Goal: Information Seeking & Learning: Understand process/instructions

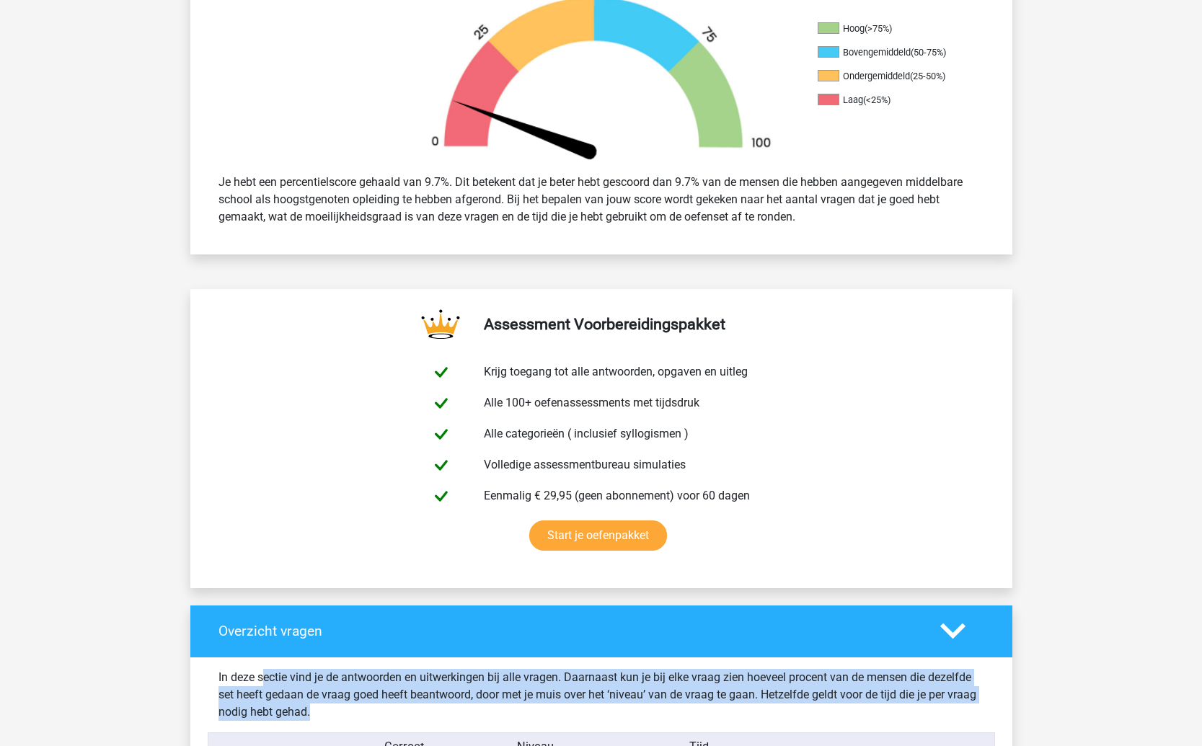
scroll to position [1343, 0]
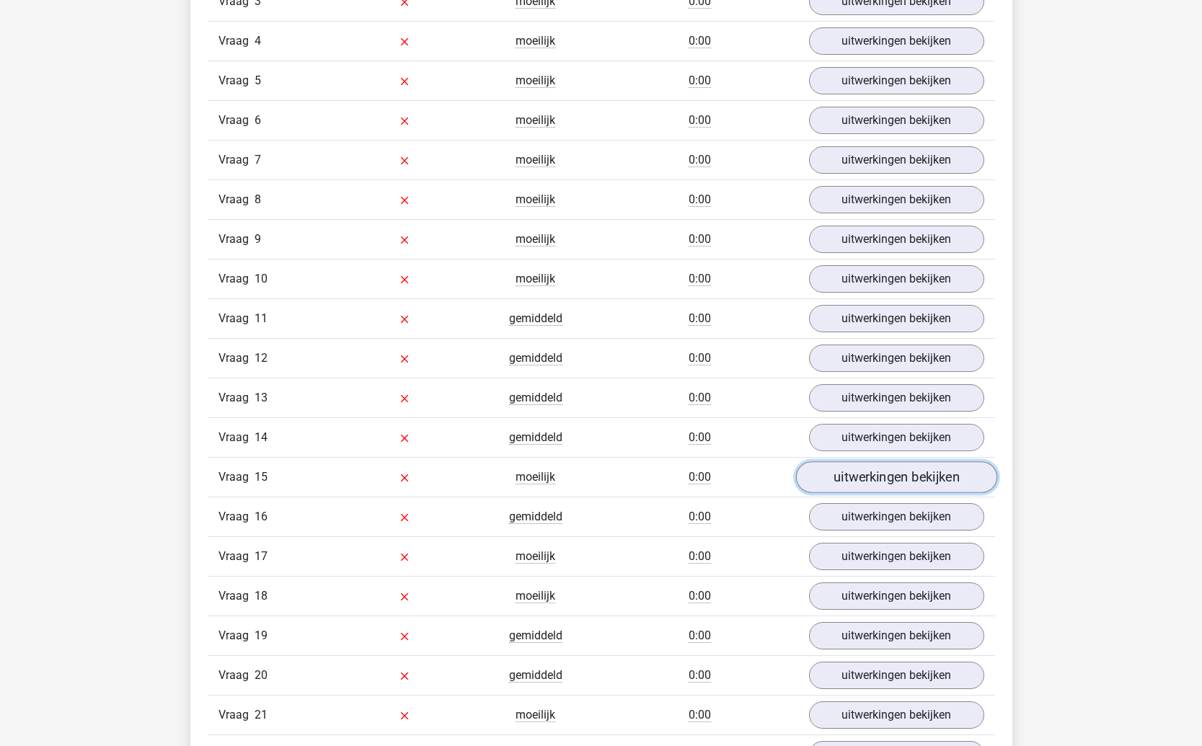
click at [870, 469] on link "uitwerkingen bekijken" at bounding box center [895, 478] width 201 height 32
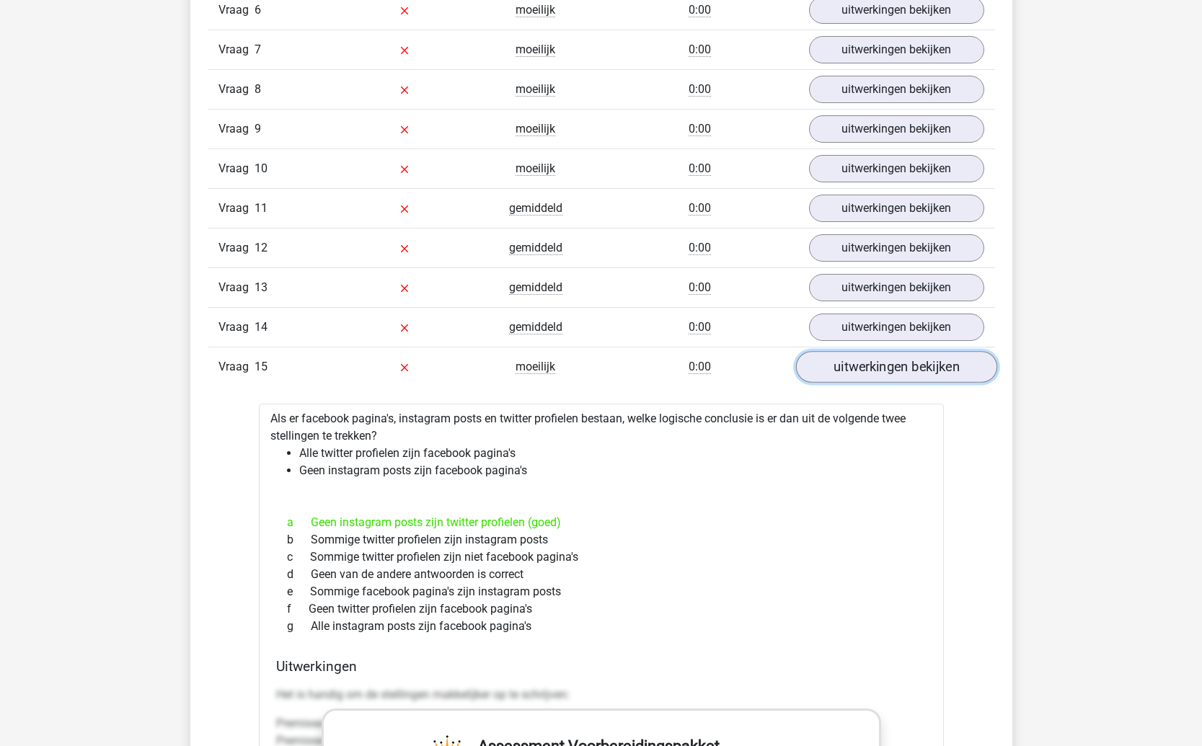
scroll to position [1464, 0]
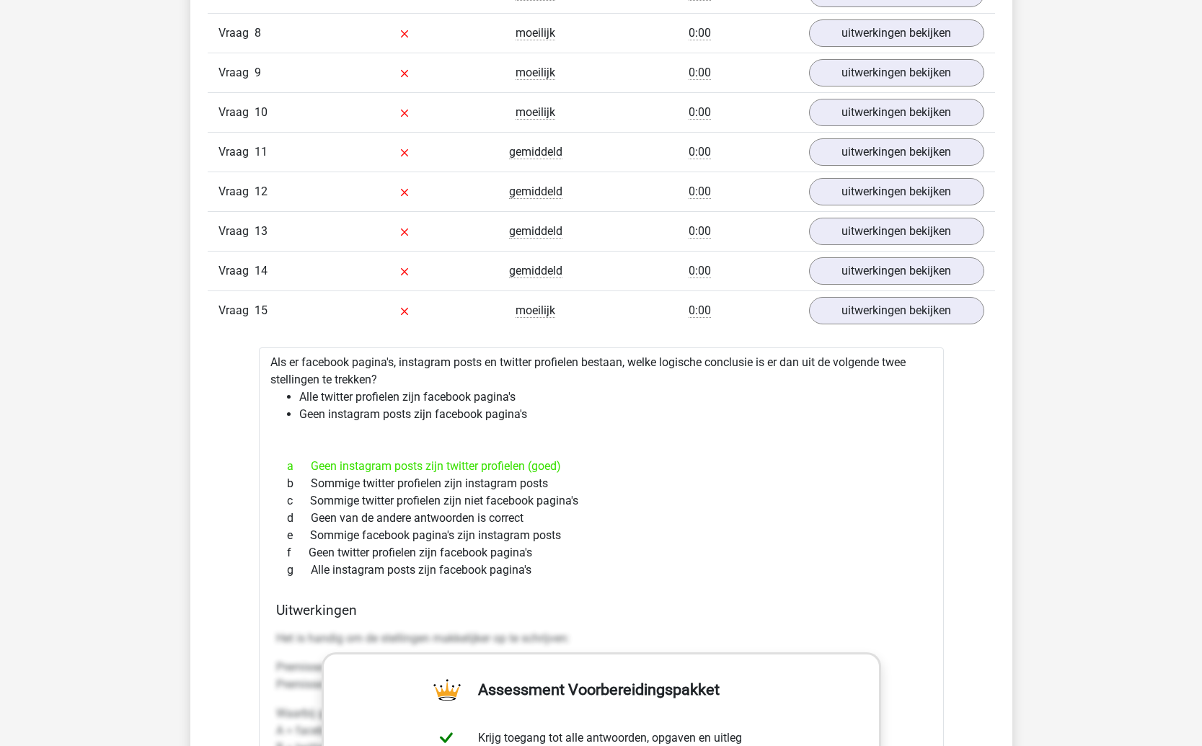
click at [619, 461] on div "a Geen instagram posts zijn twitter profielen (goed)" at bounding box center [601, 466] width 650 height 17
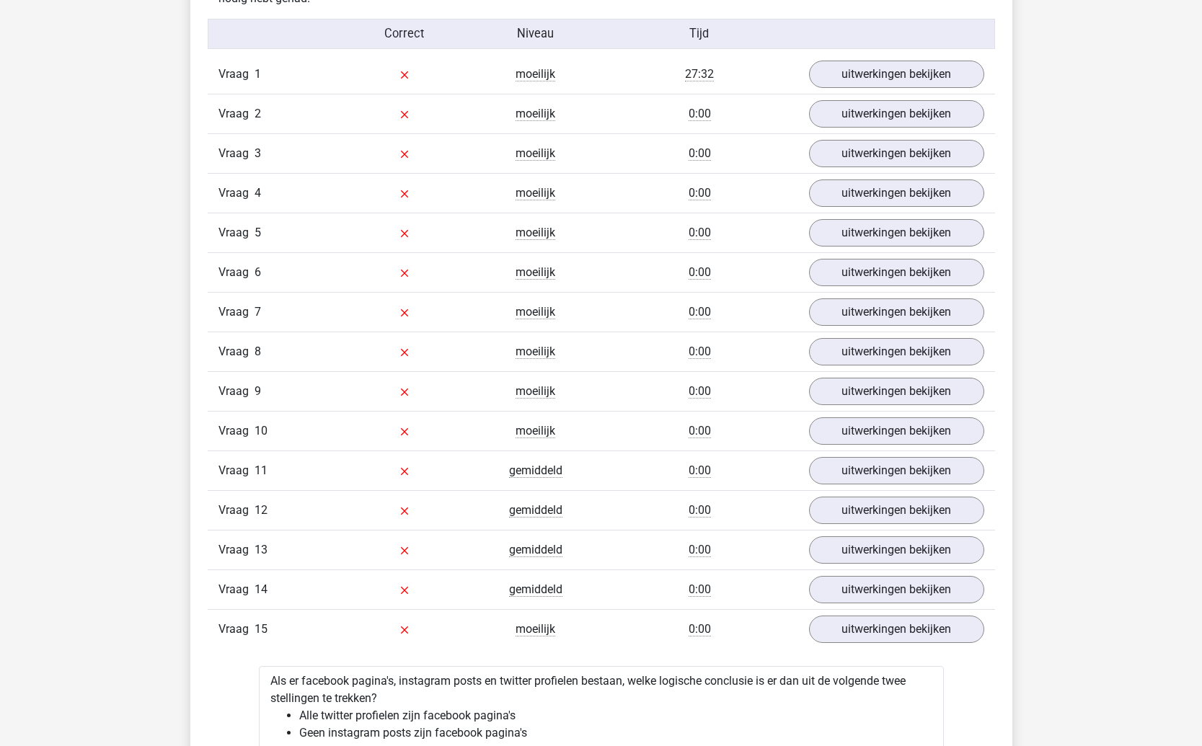
scroll to position [1017, 0]
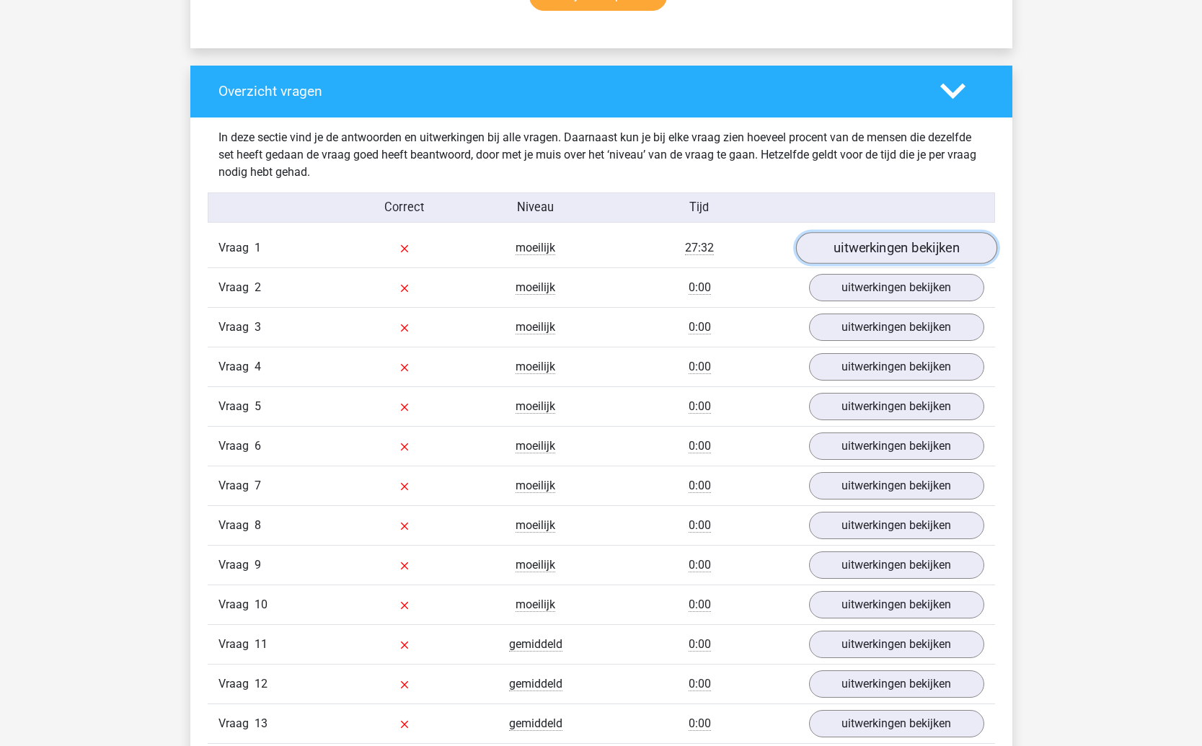
click at [887, 256] on link "uitwerkingen bekijken" at bounding box center [895, 249] width 201 height 32
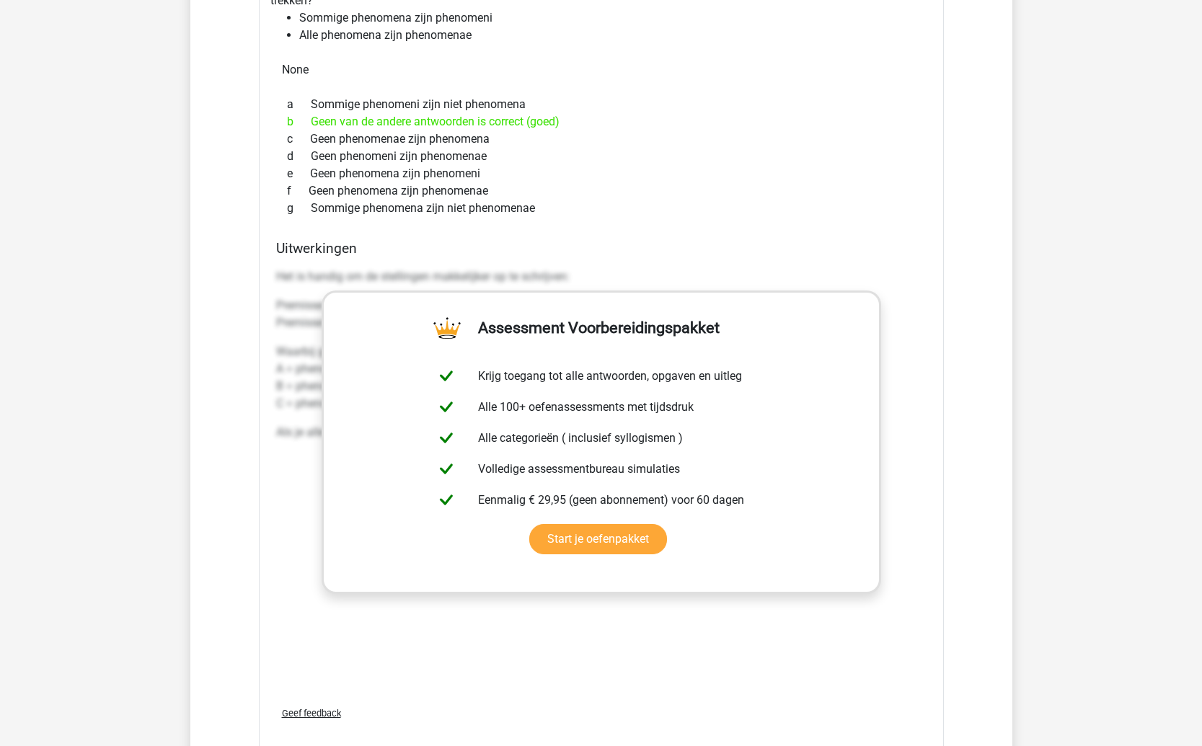
scroll to position [1757, 0]
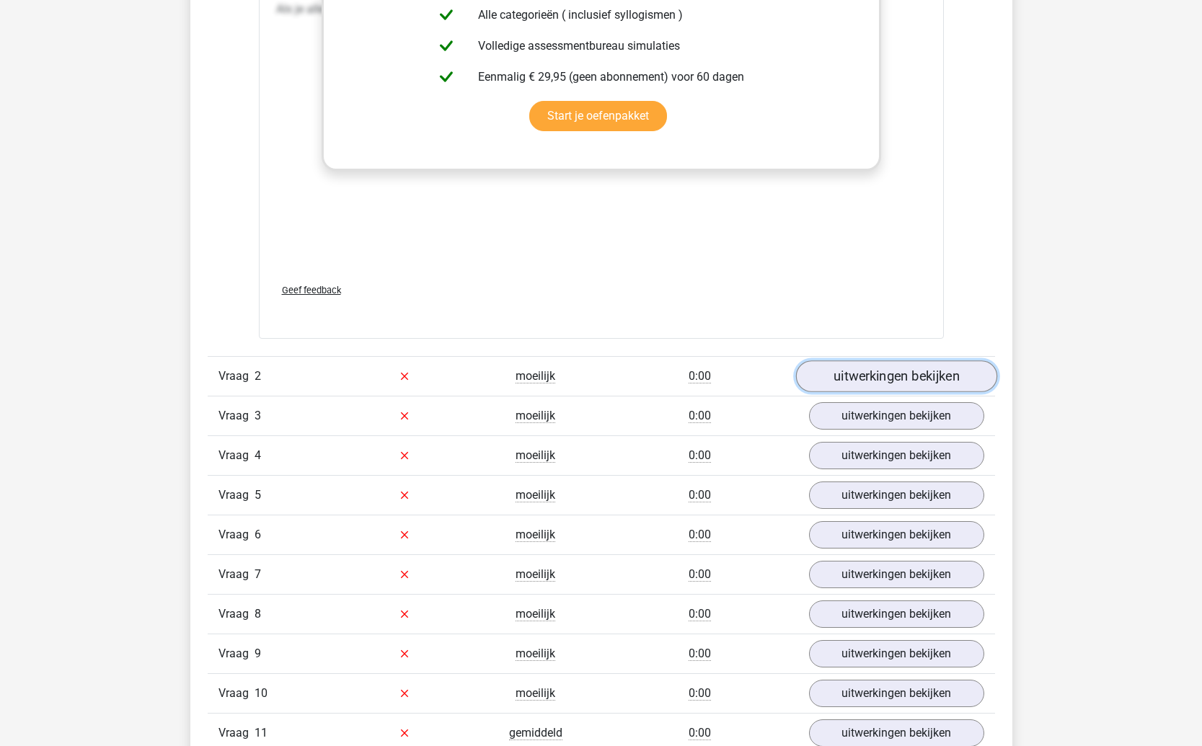
click at [836, 376] on link "uitwerkingen bekijken" at bounding box center [895, 376] width 201 height 32
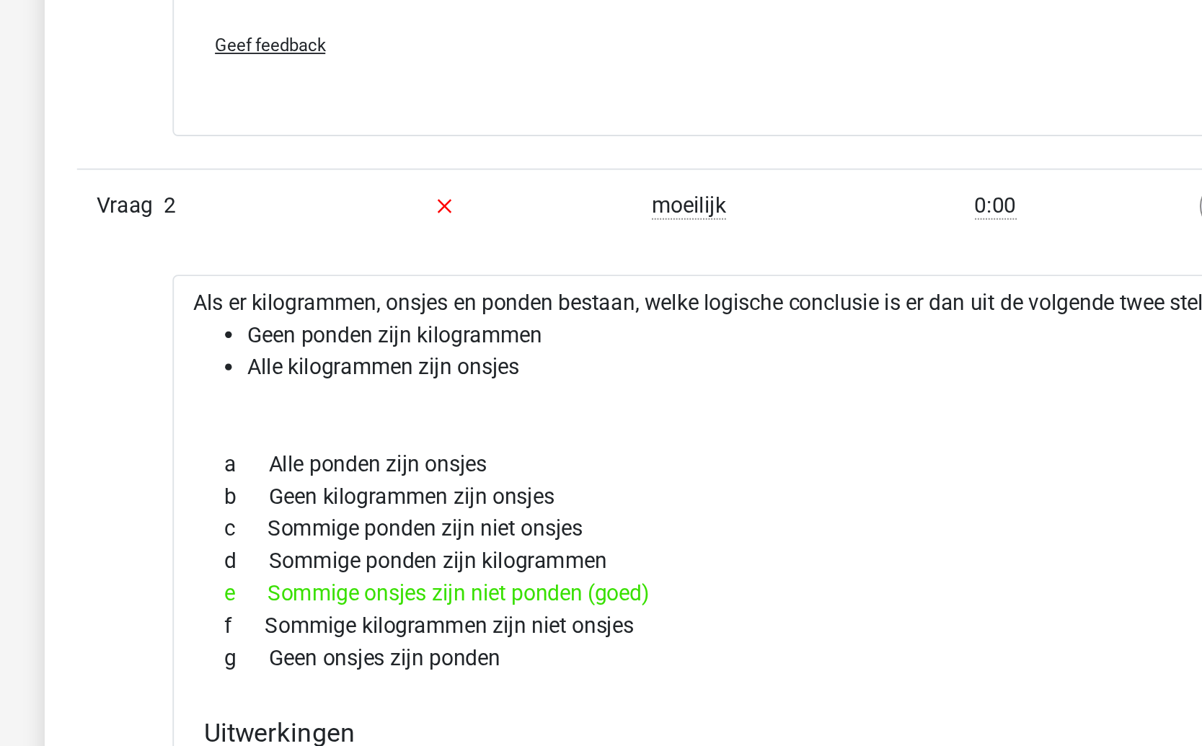
click at [397, 596] on div "f Sommige kilogrammen zijn niet onsjes" at bounding box center [601, 600] width 650 height 17
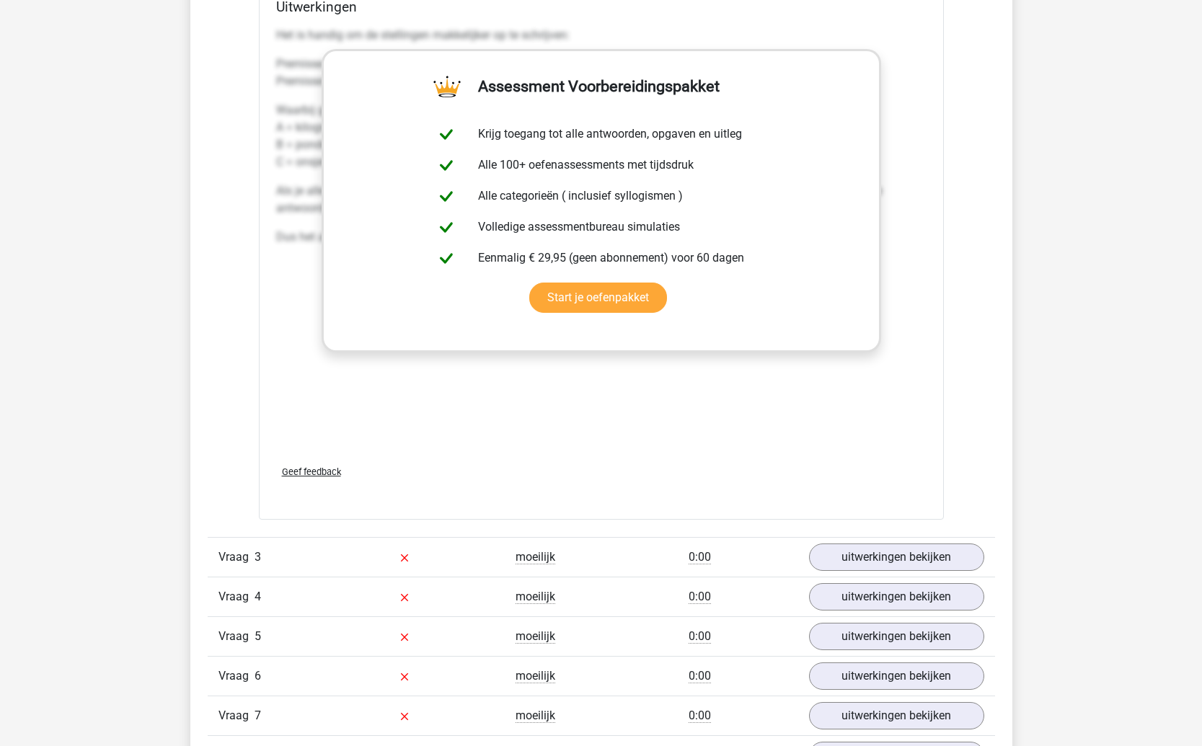
scroll to position [2491, 0]
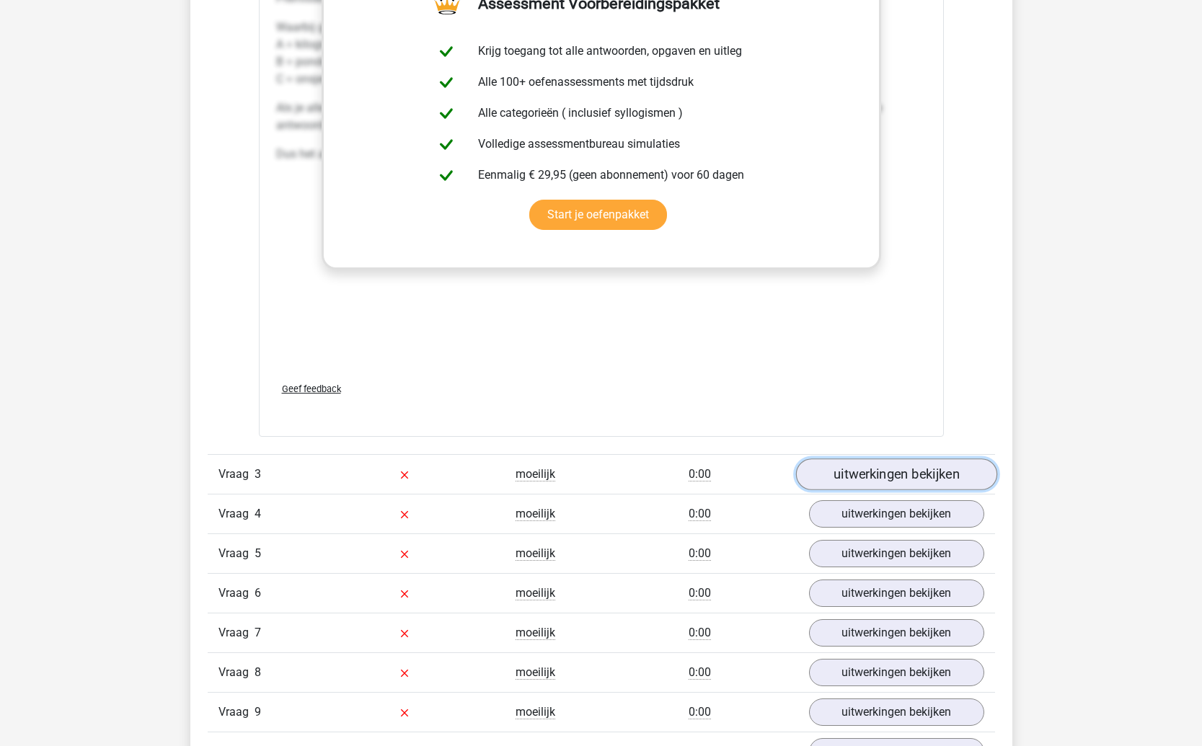
click at [851, 480] on link "uitwerkingen bekijken" at bounding box center [895, 474] width 201 height 32
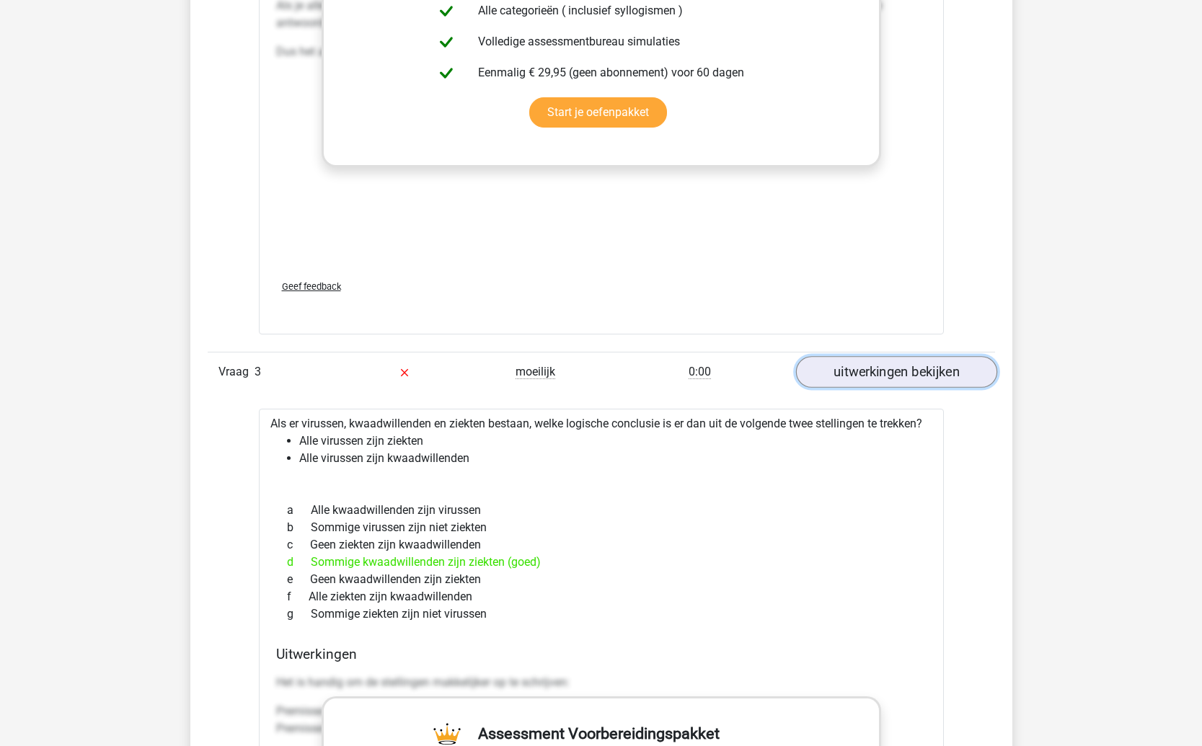
scroll to position [2679, 0]
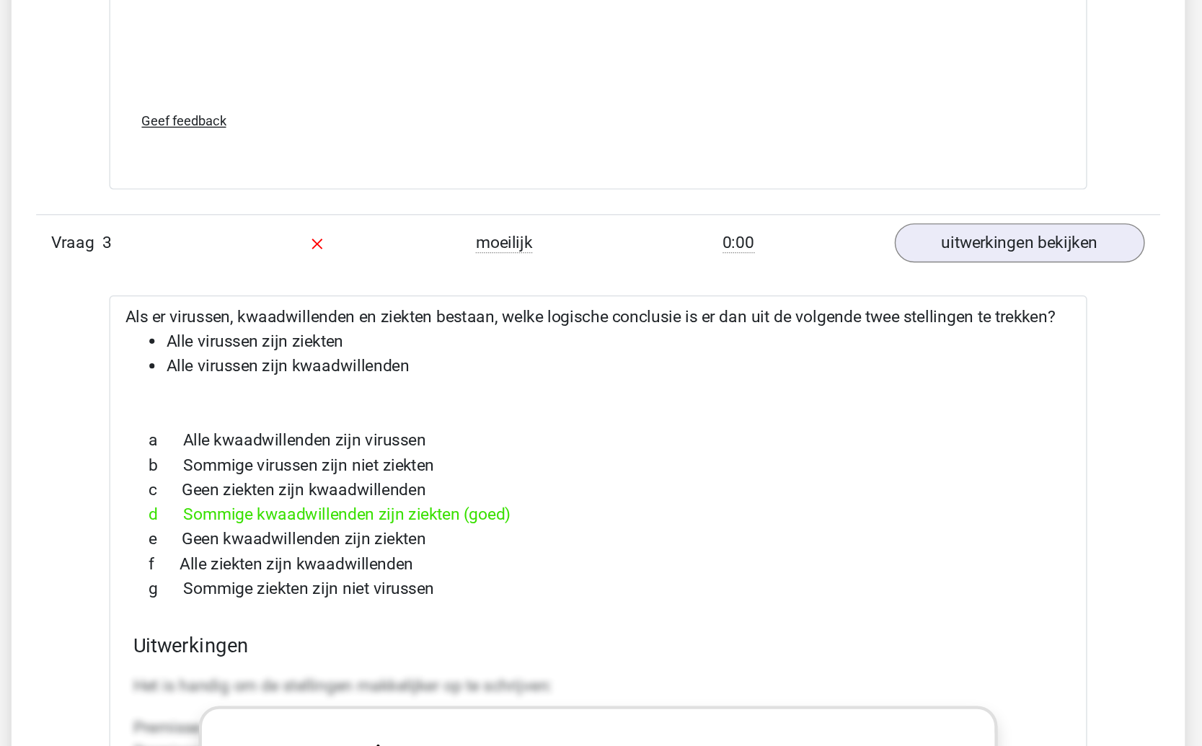
click at [463, 494] on div "e Geen kwaadwillenden zijn ziekten" at bounding box center [601, 493] width 650 height 17
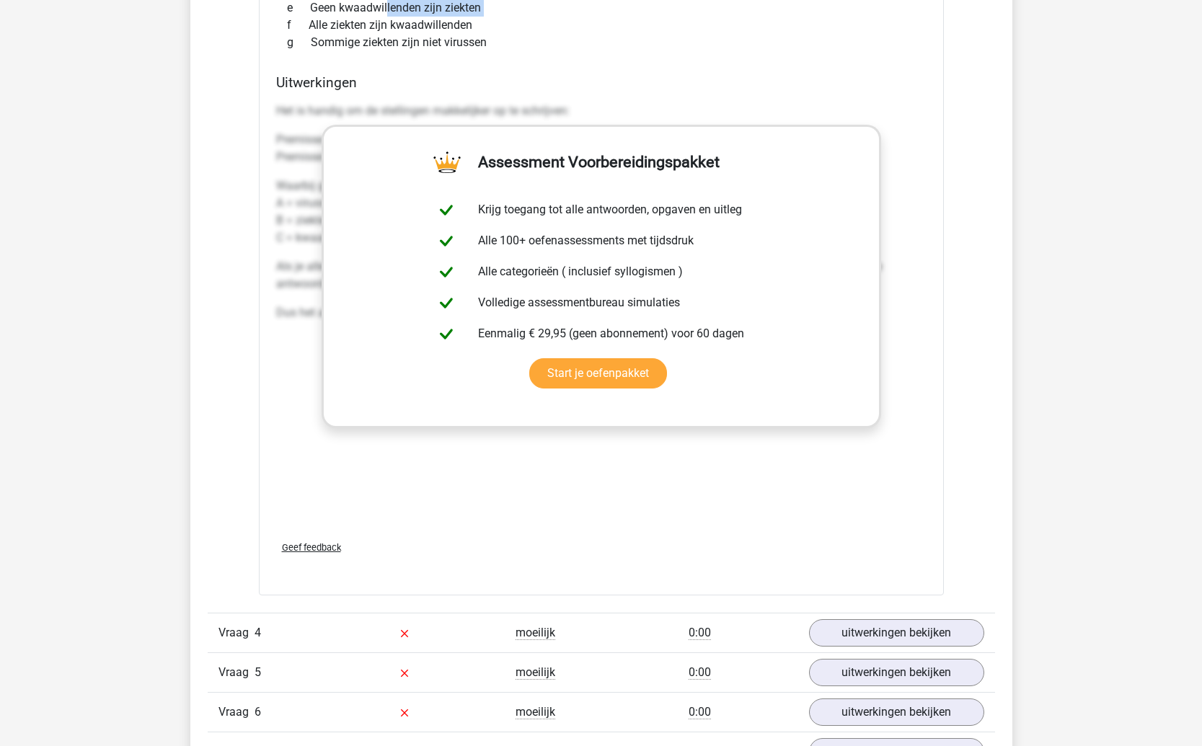
scroll to position [3244, 0]
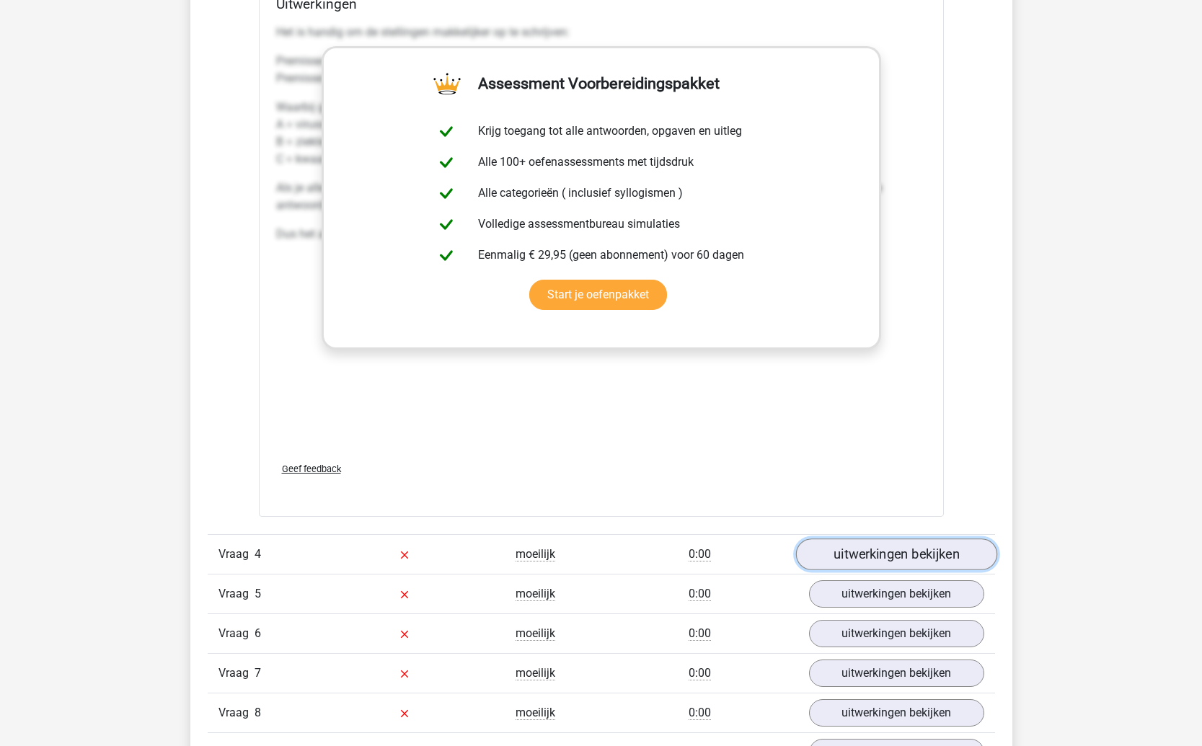
click at [894, 556] on link "uitwerkingen bekijken" at bounding box center [895, 554] width 201 height 32
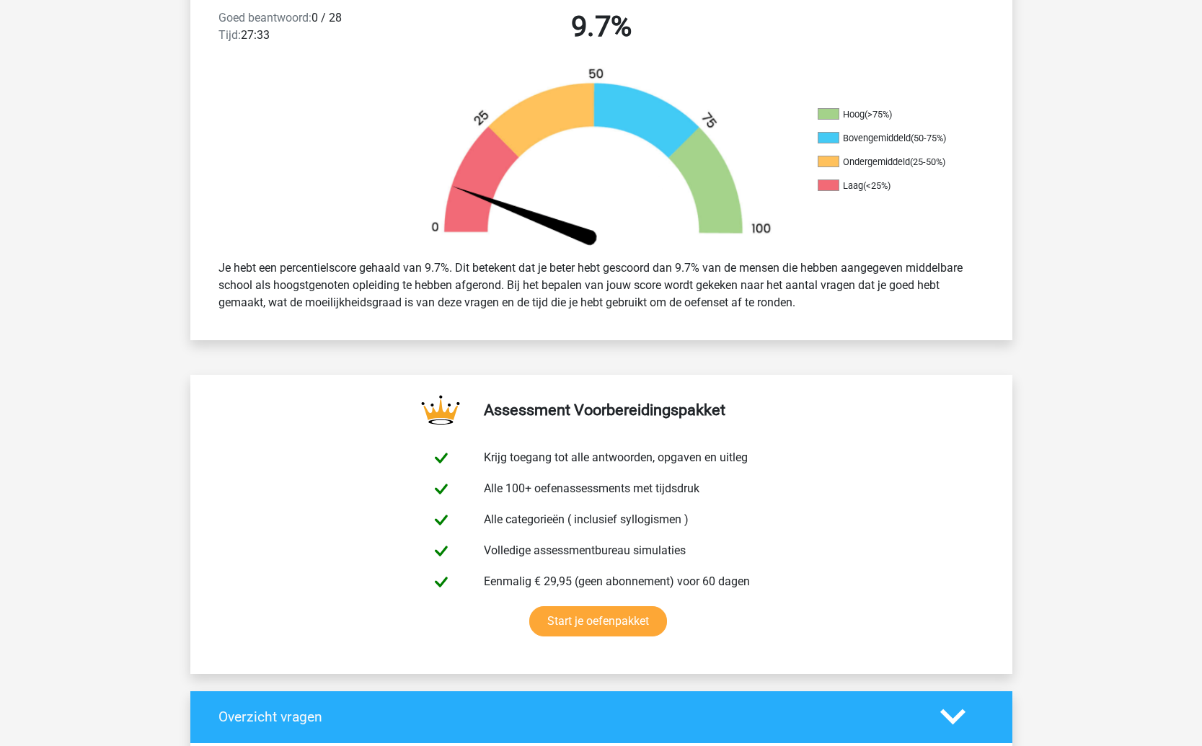
scroll to position [0, 0]
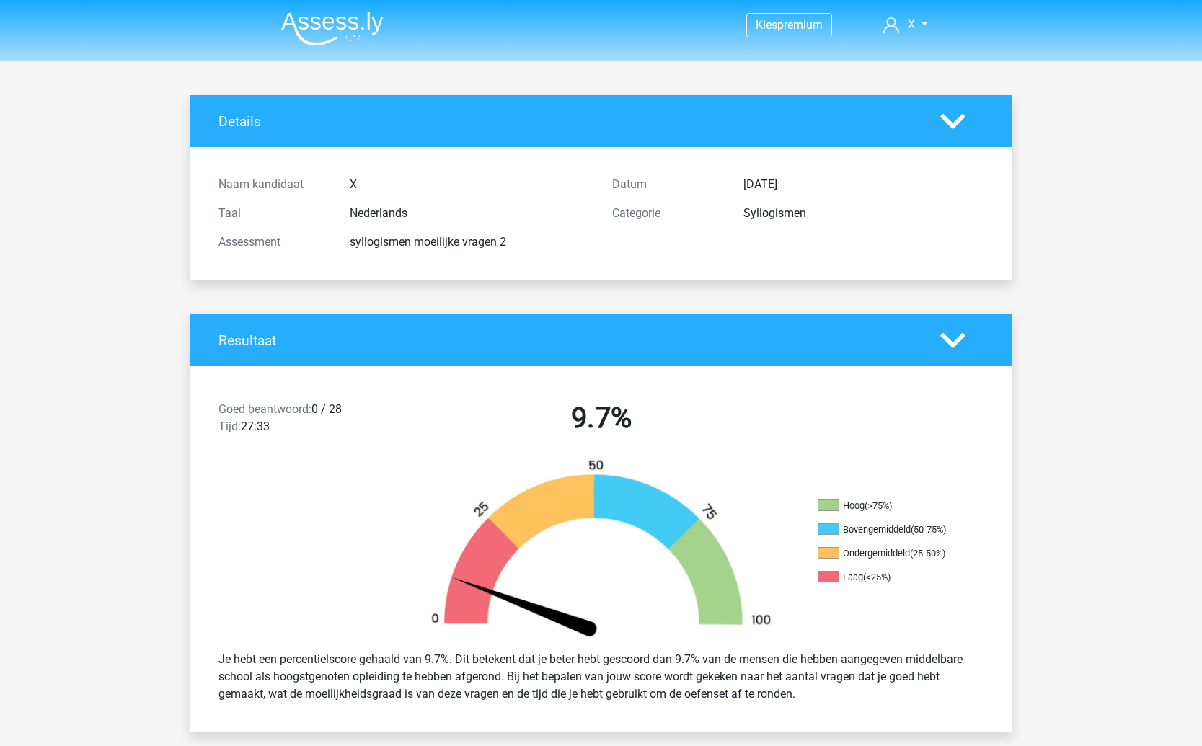
click at [329, 29] on img at bounding box center [332, 29] width 102 height 34
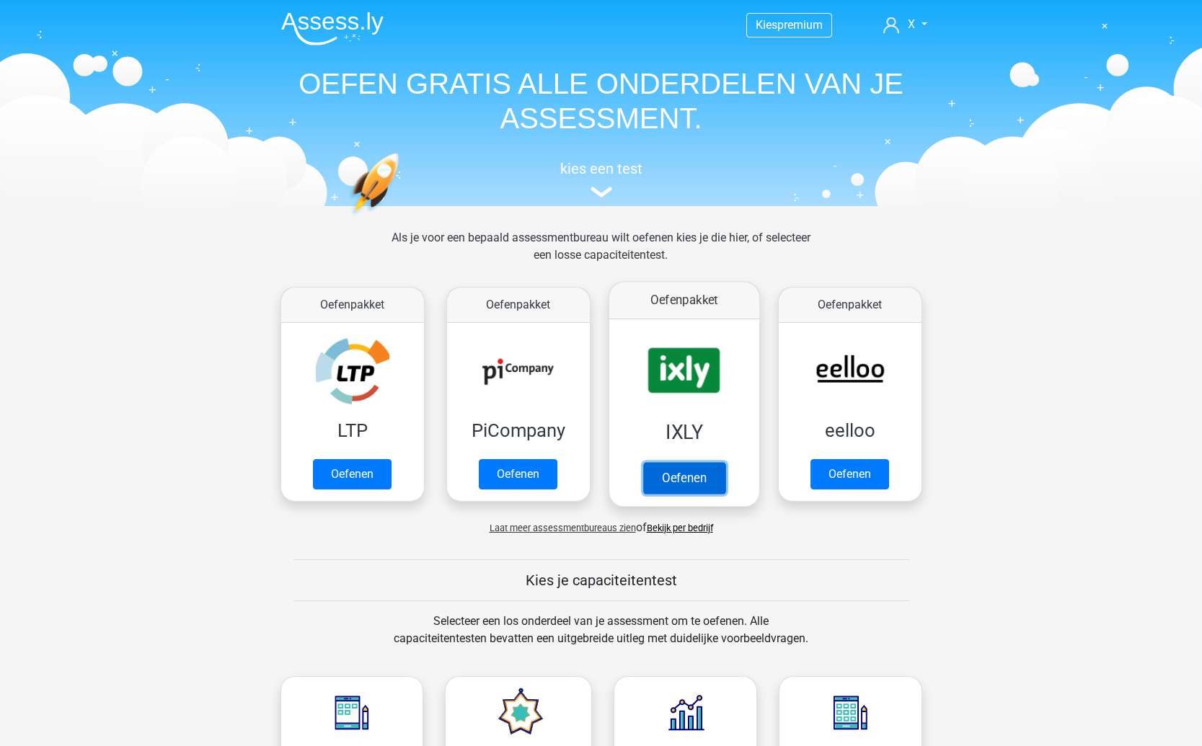
click at [693, 479] on link "Oefenen" at bounding box center [683, 478] width 82 height 32
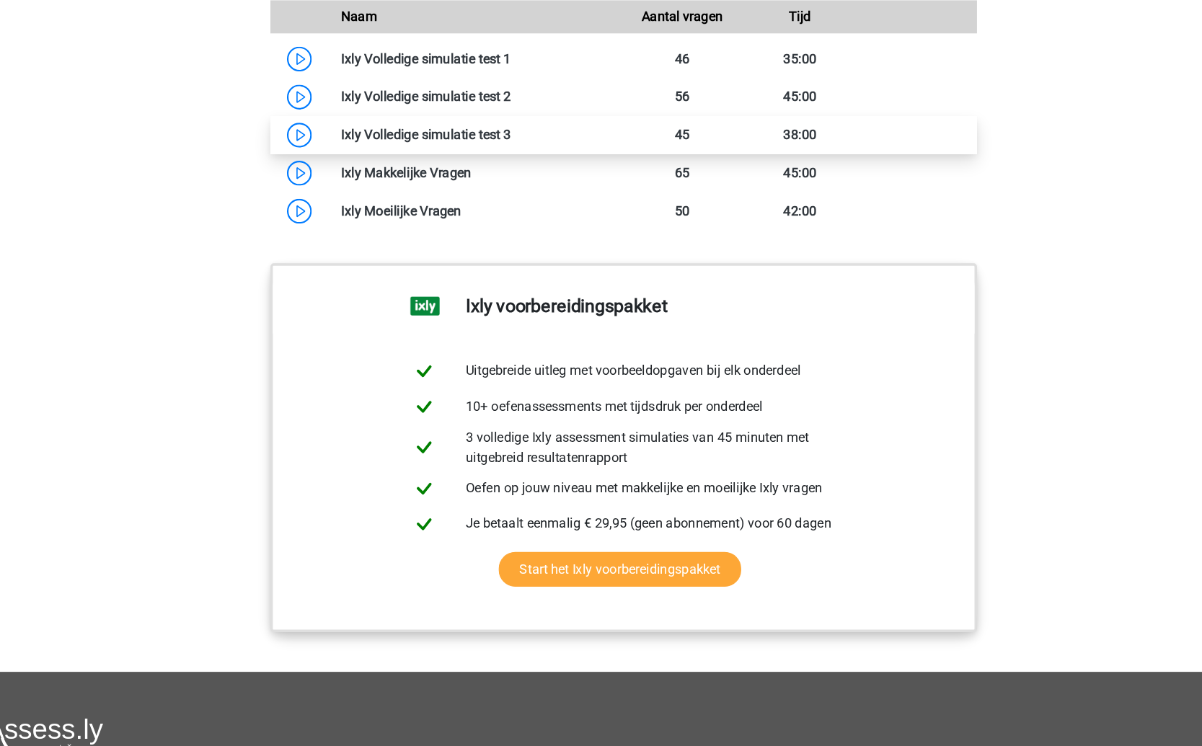
scroll to position [1357, 0]
